Goal: Information Seeking & Learning: Learn about a topic

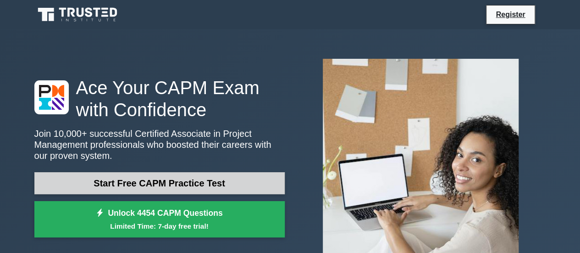
click at [209, 187] on link "Start Free CAPM Practice Test" at bounding box center [159, 183] width 250 height 22
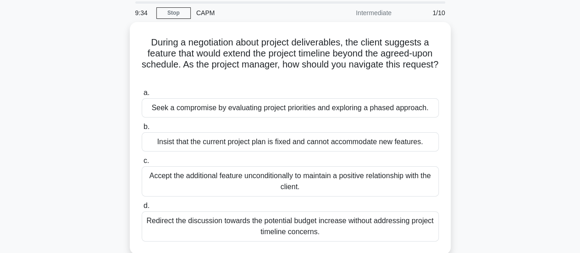
scroll to position [35, 0]
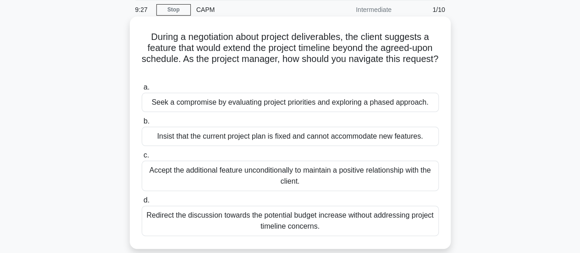
click at [370, 107] on div "Seek a compromise by evaluating project priorities and exploring a phased appro…" at bounding box center [290, 102] width 297 height 19
click at [142, 90] on input "a. Seek a compromise by evaluating project priorities and exploring a phased ap…" at bounding box center [142, 87] width 0 height 6
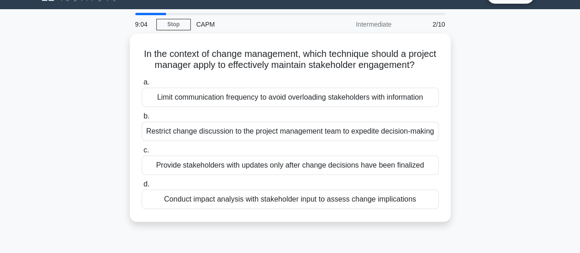
scroll to position [21, 0]
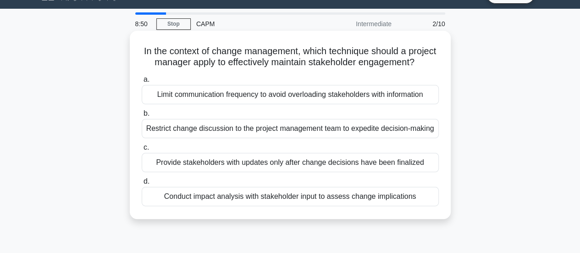
click at [369, 206] on div "Conduct impact analysis with stakeholder input to assess change implications" at bounding box center [290, 196] width 297 height 19
click at [142, 184] on input "d. Conduct impact analysis with stakeholder input to assess change implications" at bounding box center [142, 181] width 0 height 6
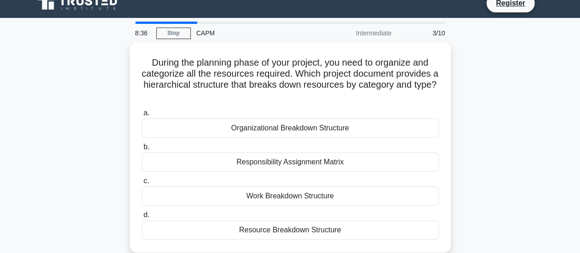
scroll to position [13, 0]
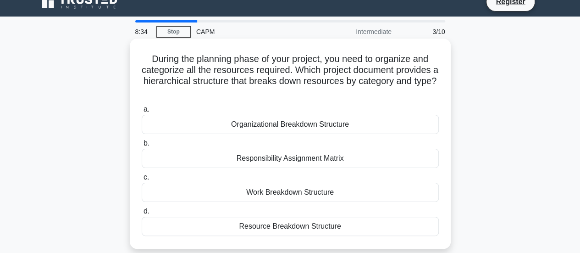
click at [360, 225] on div "Resource Breakdown Structure" at bounding box center [290, 225] width 297 height 19
click at [142, 214] on input "d. Resource Breakdown Structure" at bounding box center [142, 211] width 0 height 6
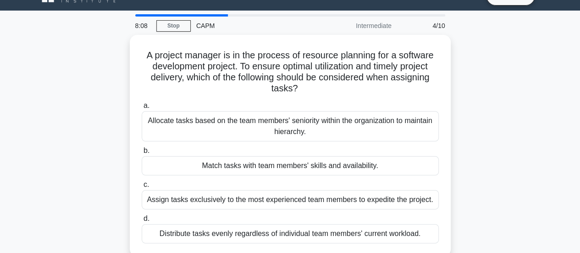
scroll to position [23, 0]
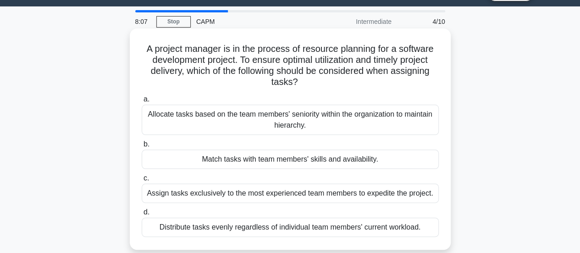
click at [360, 162] on div "Match tasks with team members' skills and availability." at bounding box center [290, 158] width 297 height 19
click at [142, 147] on input "b. Match tasks with team members' skills and availability." at bounding box center [142, 144] width 0 height 6
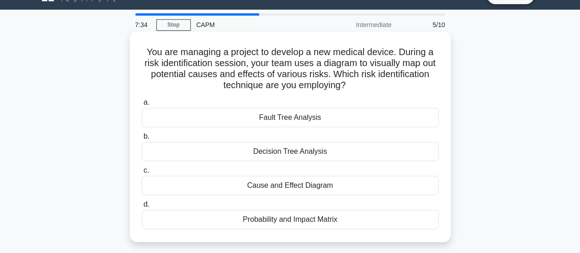
scroll to position [21, 0]
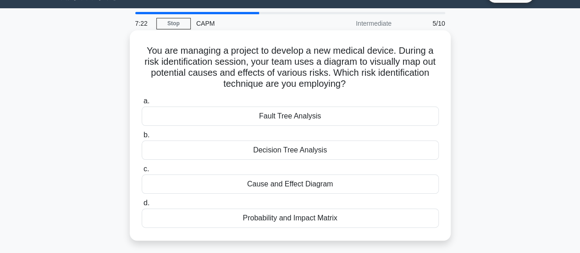
click at [321, 147] on div "Decision Tree Analysis" at bounding box center [290, 149] width 297 height 19
click at [142, 138] on input "b. Decision Tree Analysis" at bounding box center [142, 135] width 0 height 6
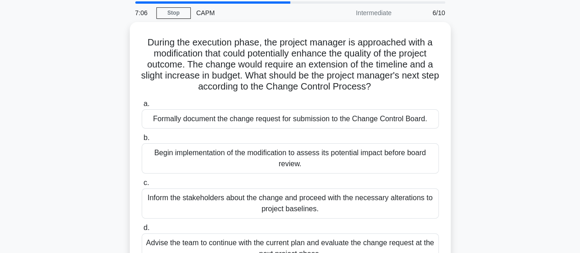
scroll to position [32, 0]
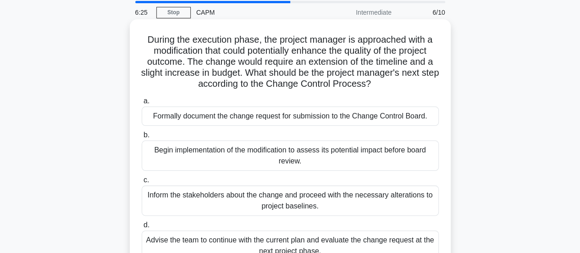
click at [270, 118] on div "Formally document the change request for submission to the Change Control Board." at bounding box center [290, 115] width 297 height 19
click at [142, 104] on input "a. Formally document the change request for submission to the Change Control Bo…" at bounding box center [142, 101] width 0 height 6
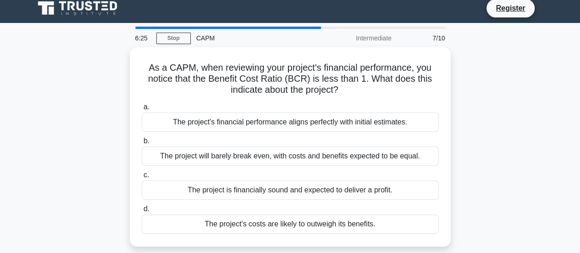
scroll to position [0, 0]
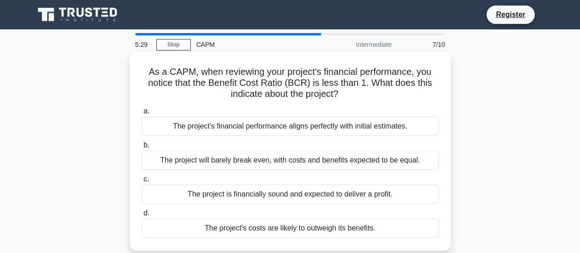
click at [247, 192] on div "The project is financially sound and expected to deliver a profit." at bounding box center [290, 193] width 297 height 19
click at [142, 182] on input "c. The project is financially sound and expected to deliver a profit." at bounding box center [142, 179] width 0 height 6
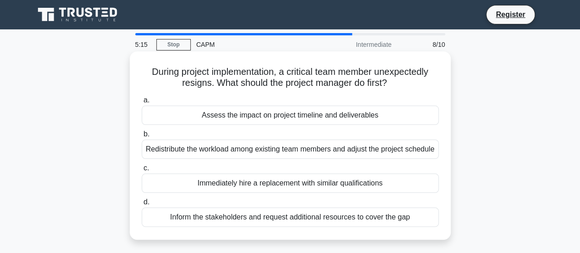
click at [238, 114] on div "Assess the impact on project timeline and deliverables" at bounding box center [290, 114] width 297 height 19
click at [142, 103] on input "a. Assess the impact on project timeline and deliverables" at bounding box center [142, 100] width 0 height 6
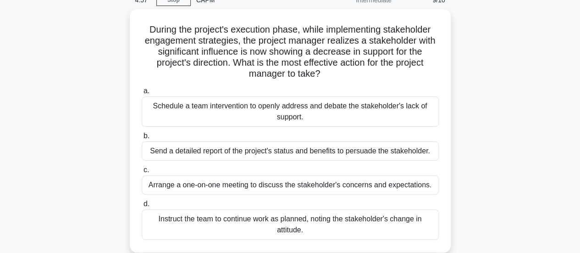
scroll to position [48, 0]
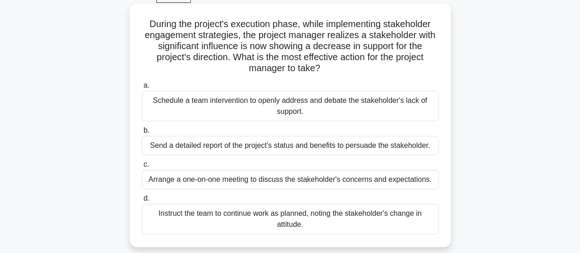
click at [278, 181] on div "Arrange a one-on-one meeting to discuss the stakeholder's concerns and expectat…" at bounding box center [290, 179] width 297 height 19
click at [142, 167] on input "c. Arrange a one-on-one meeting to discuss the stakeholder's concerns and expec…" at bounding box center [142, 164] width 0 height 6
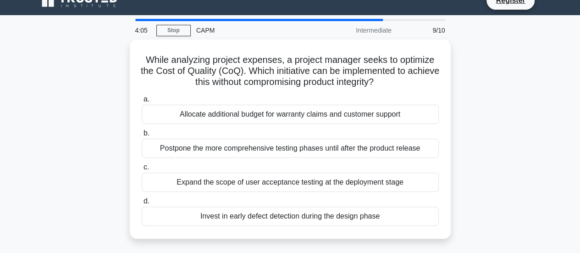
scroll to position [0, 0]
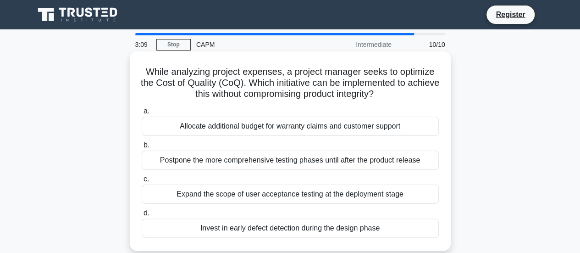
click at [282, 196] on div "Expand the scope of user acceptance testing at the deployment stage" at bounding box center [290, 193] width 297 height 19
click at [142, 182] on input "c. Expand the scope of user acceptance testing at the deployment stage" at bounding box center [142, 179] width 0 height 6
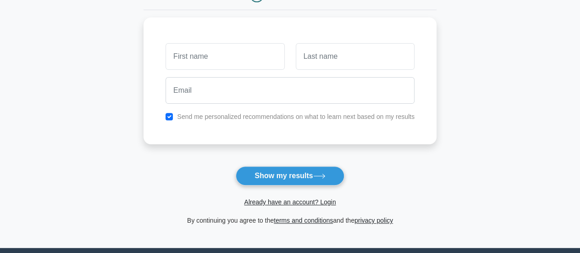
scroll to position [111, 0]
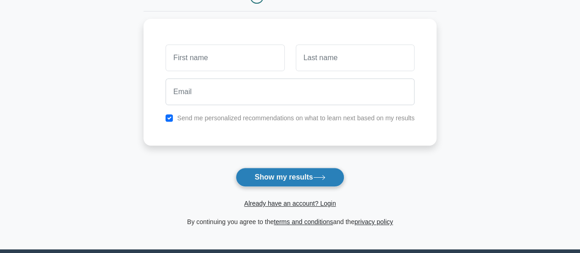
click at [292, 178] on button "Show my results" at bounding box center [290, 176] width 108 height 19
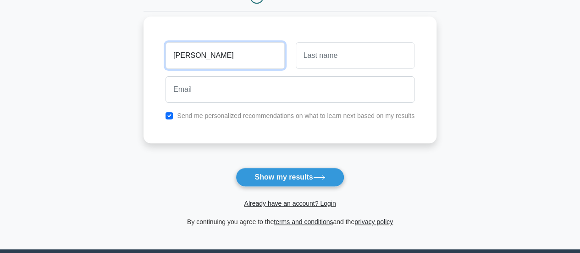
type input "[PERSON_NAME]"
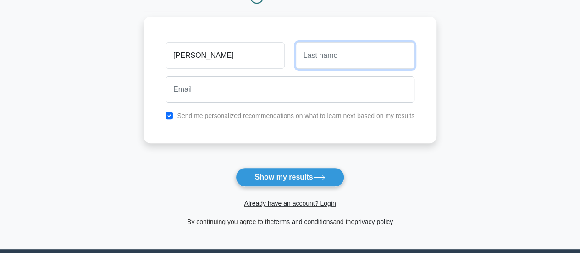
click at [328, 52] on input "text" at bounding box center [355, 55] width 119 height 27
type input "[PERSON_NAME]"
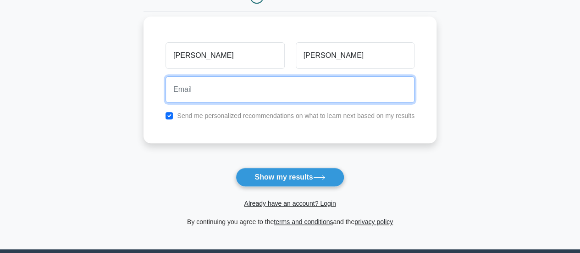
click at [293, 96] on input "email" at bounding box center [290, 89] width 249 height 27
type input "cugona91@gmail.com"
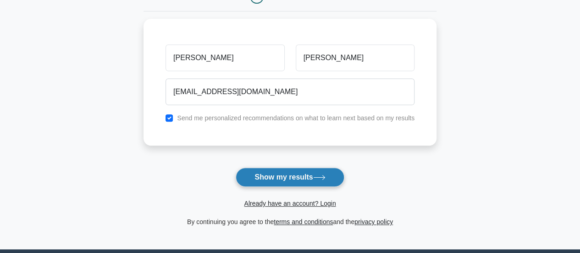
click at [280, 177] on button "Show my results" at bounding box center [290, 176] width 108 height 19
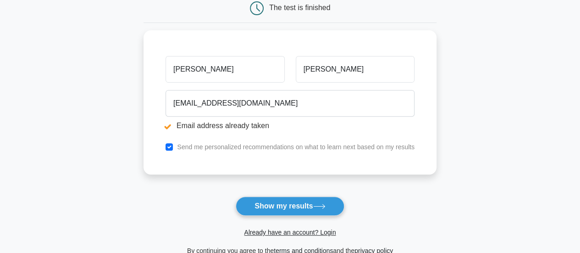
scroll to position [146, 0]
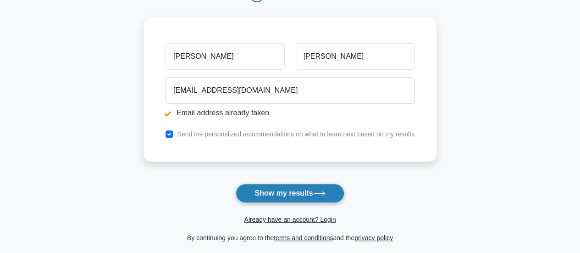
click at [286, 188] on button "Show my results" at bounding box center [290, 192] width 108 height 19
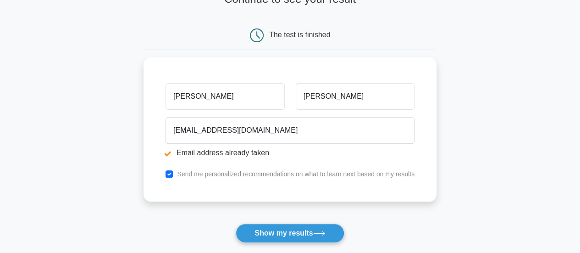
scroll to position [106, 0]
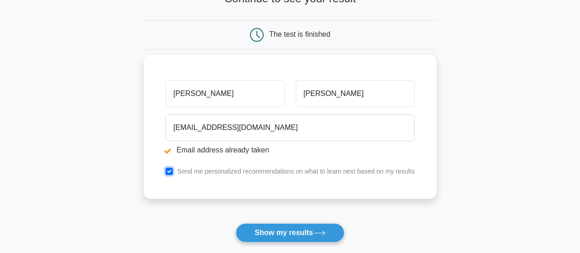
click at [169, 172] on input "checkbox" at bounding box center [169, 170] width 7 height 7
checkbox input "false"
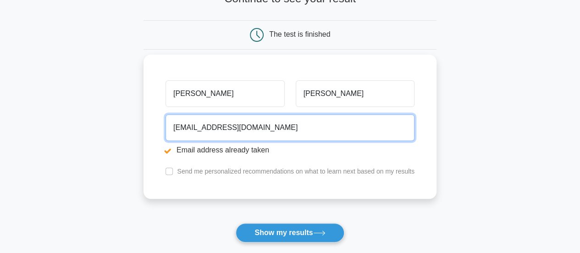
click at [204, 126] on input "[EMAIL_ADDRESS][DOMAIN_NAME]" at bounding box center [290, 127] width 249 height 27
click at [205, 126] on input "[EMAIL_ADDRESS][DOMAIN_NAME]" at bounding box center [290, 127] width 249 height 27
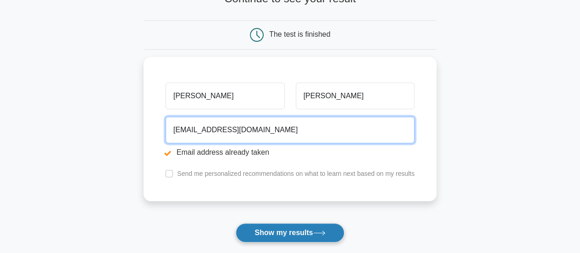
type input "bettyugona@gmail.com"
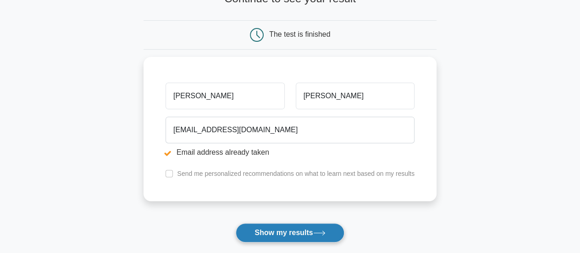
click at [259, 232] on button "Show my results" at bounding box center [290, 232] width 108 height 19
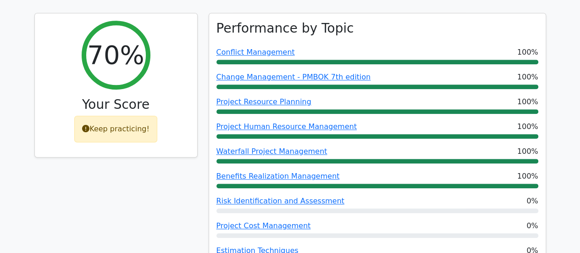
scroll to position [404, 0]
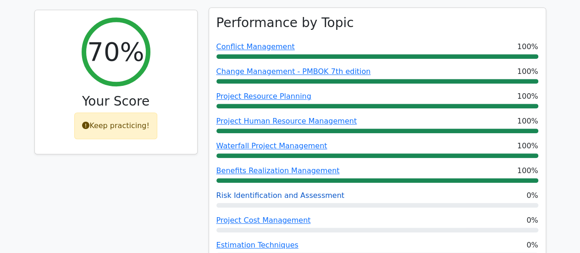
click at [268, 191] on link "Risk Identification and Assessment" at bounding box center [280, 195] width 128 height 9
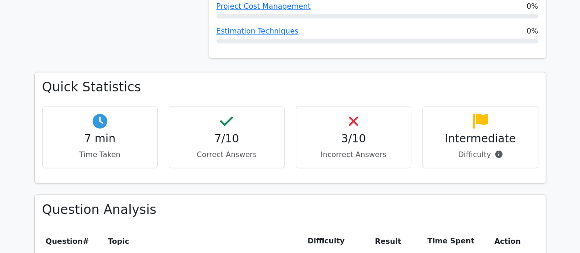
scroll to position [664, 0]
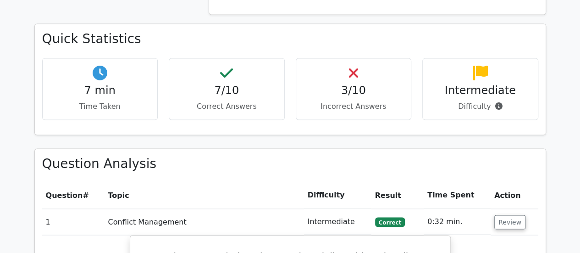
click at [371, 58] on div "3/10 Incorrect Answers" at bounding box center [354, 89] width 116 height 62
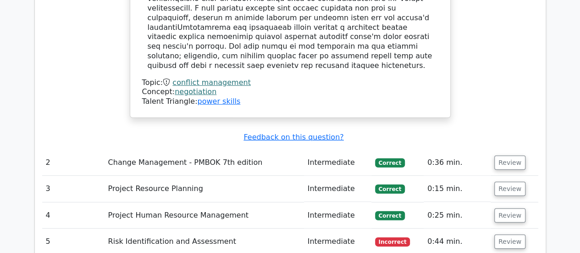
scroll to position [1287, 0]
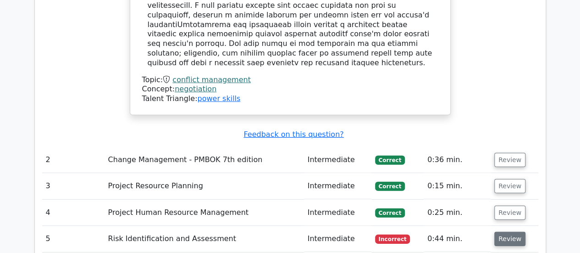
click at [503, 232] on button "Review" at bounding box center [509, 239] width 31 height 14
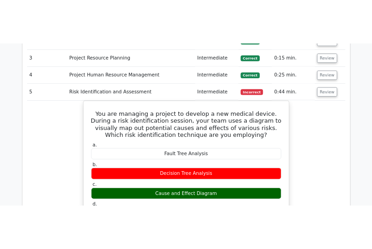
scroll to position [1451, 0]
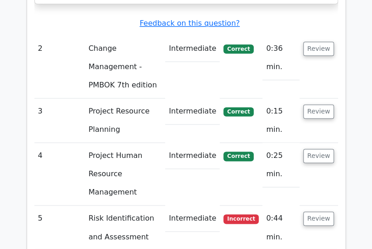
click at [291, 206] on tr "5 Risk Identification and Assessment Intermediate Incorrect 0:44 min. Review" at bounding box center [186, 228] width 304 height 44
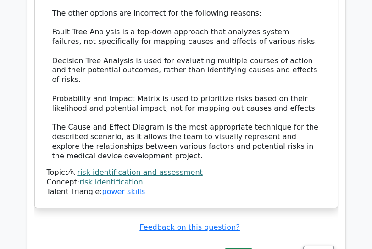
scroll to position [2045, 0]
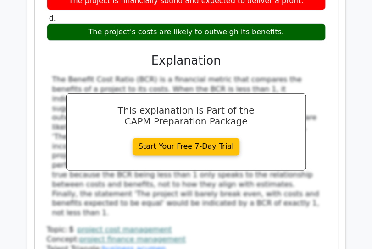
scroll to position [2528, 0]
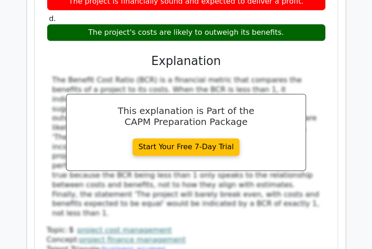
drag, startPoint x: 320, startPoint y: 142, endPoint x: 316, endPoint y: 133, distance: 9.0
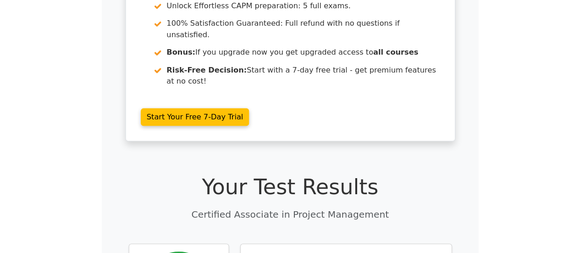
scroll to position [0, 0]
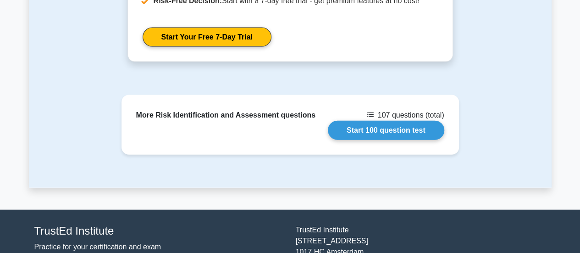
scroll to position [1019, 0]
